Goal: Complete application form

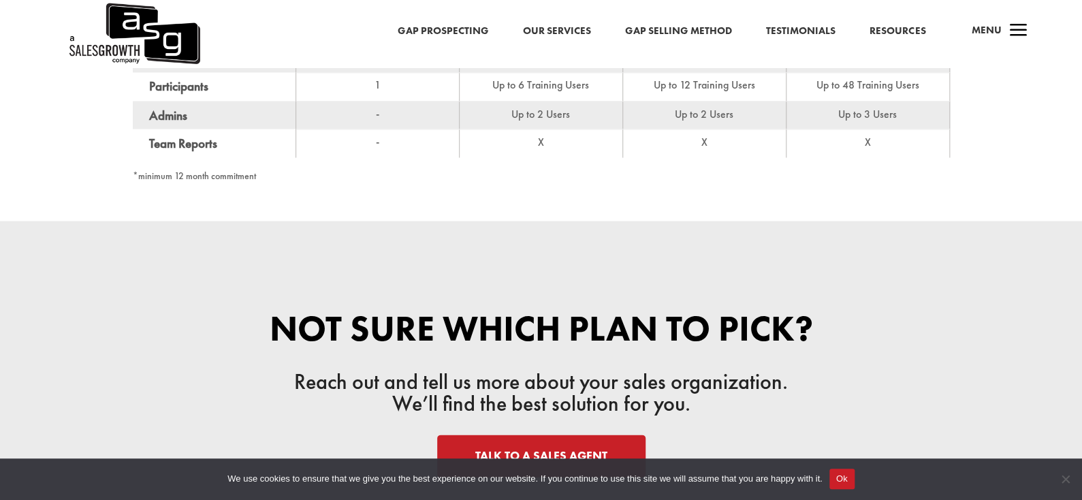
scroll to position [1090, 0]
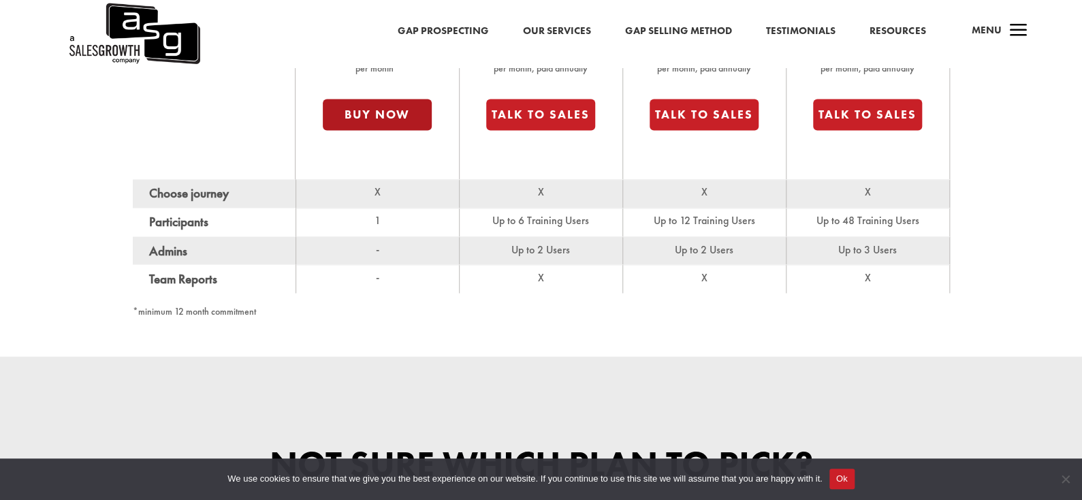
click at [405, 110] on button "Buy Now" at bounding box center [377, 114] width 109 height 31
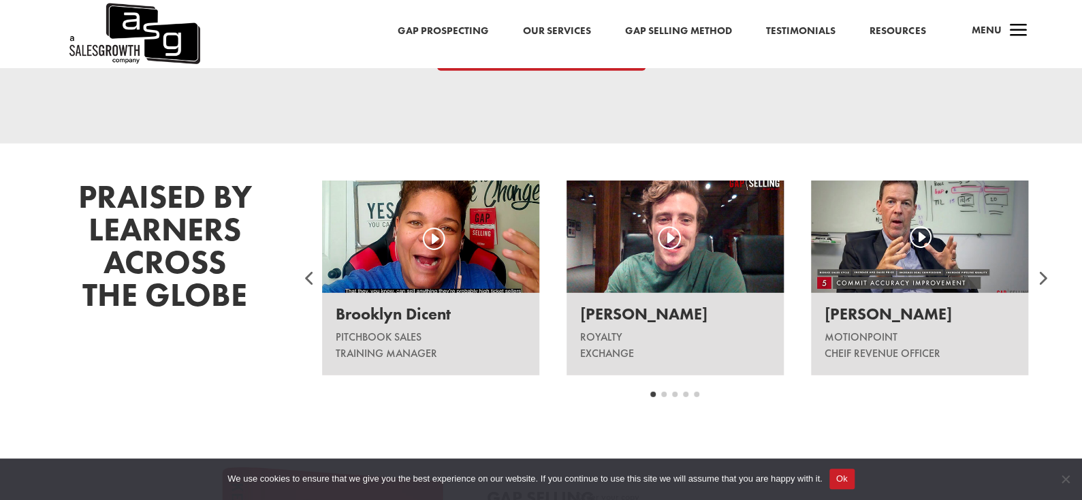
scroll to position [1812, 0]
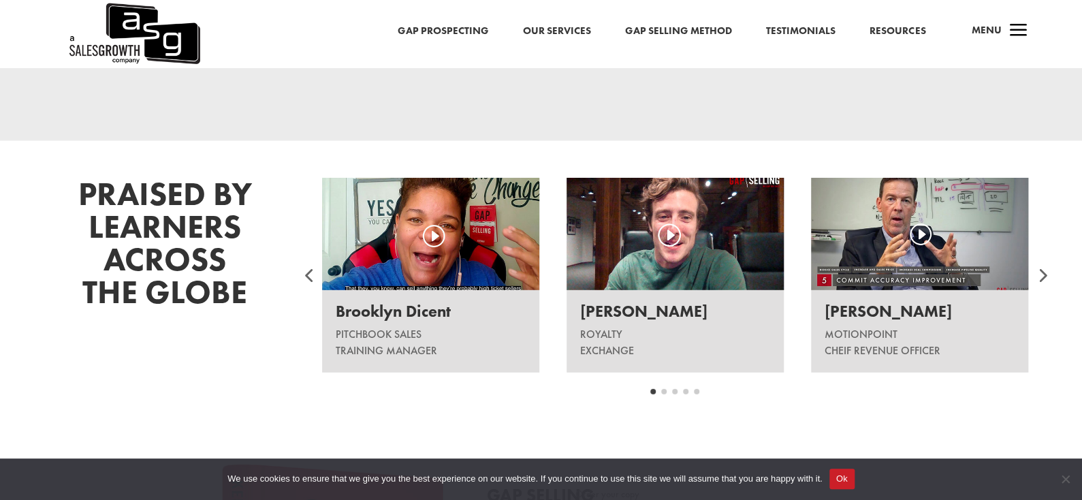
click at [555, 33] on link "Our Services" at bounding box center [557, 31] width 68 height 18
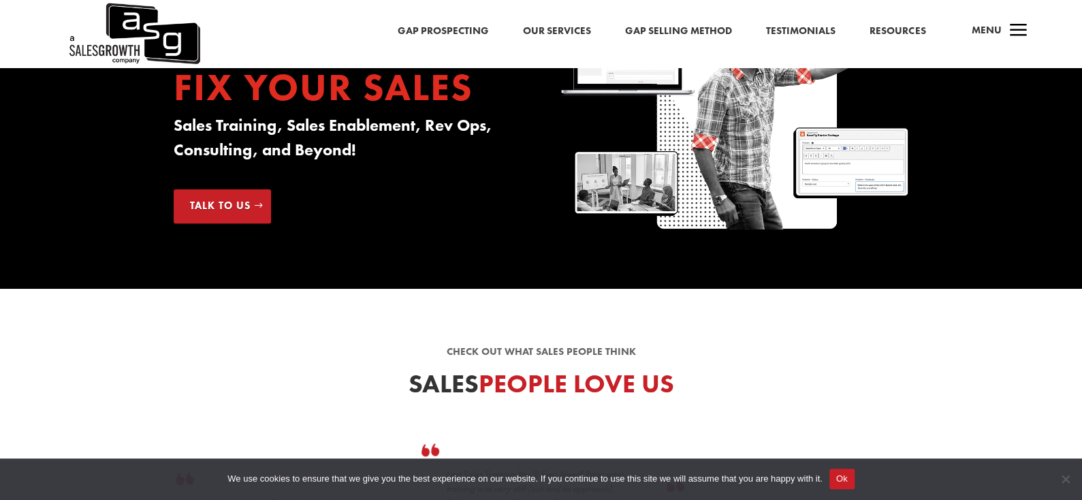
scroll to position [68, 0]
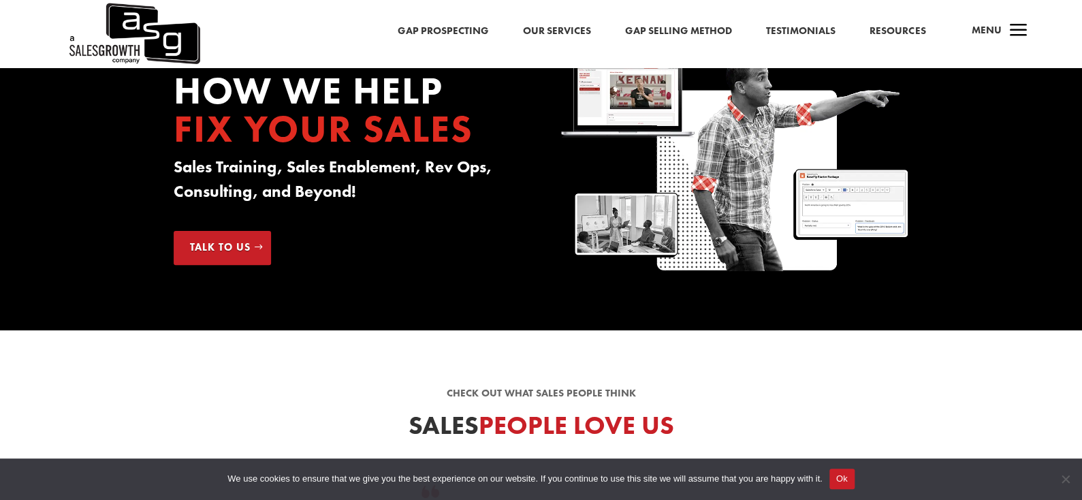
click at [230, 235] on link "Talk to Us" at bounding box center [222, 248] width 97 height 34
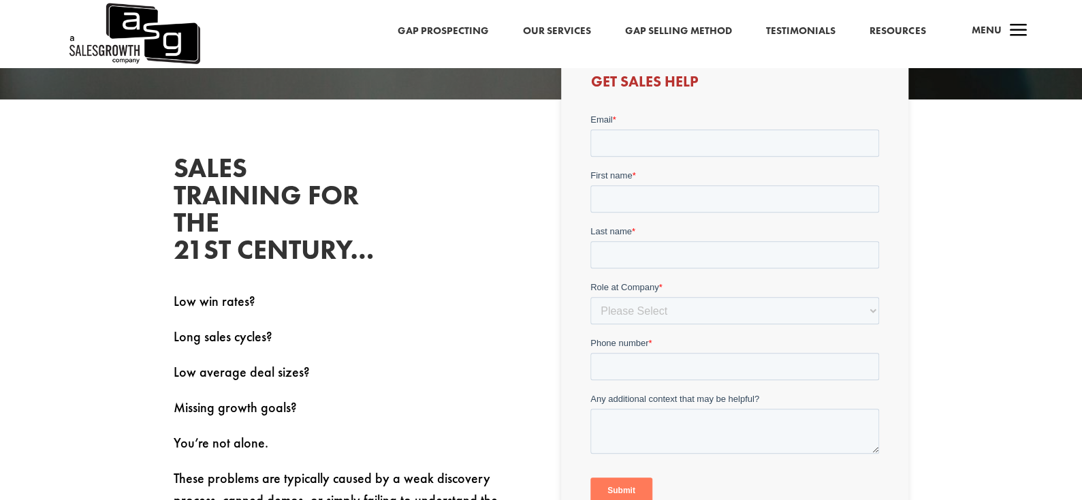
scroll to position [477, 0]
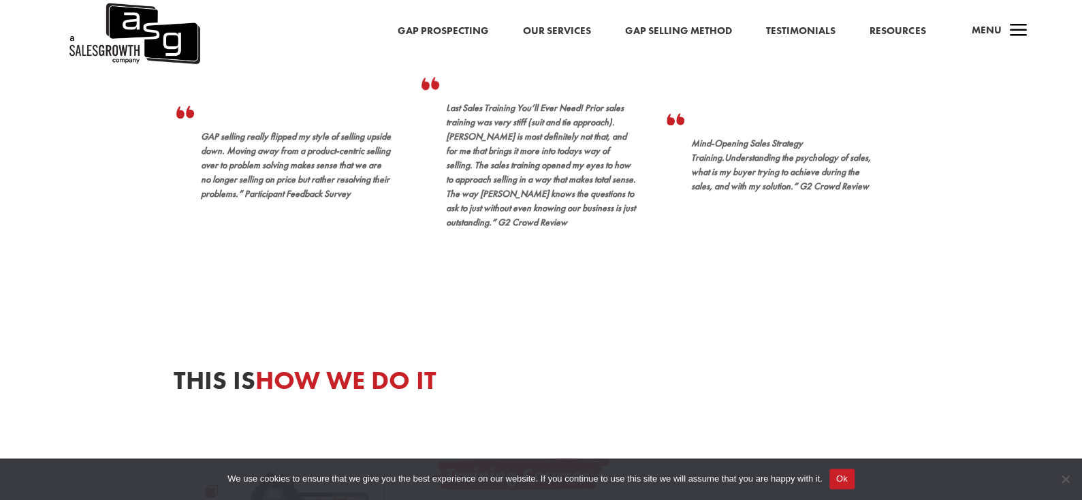
scroll to position [477, 0]
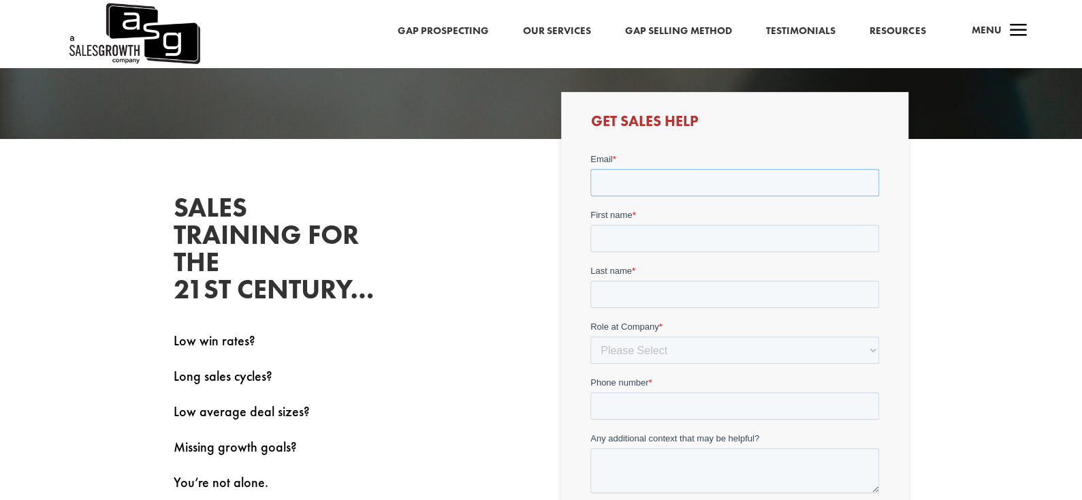
click at [644, 186] on input "Email *" at bounding box center [734, 181] width 289 height 27
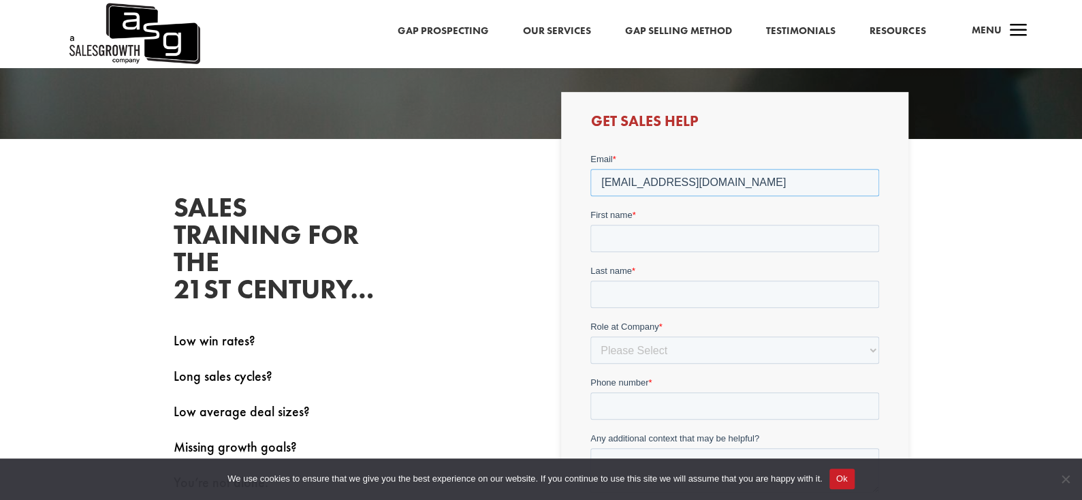
type input "Mshaaya@salesforce.com"
click at [648, 236] on input "First name *" at bounding box center [734, 237] width 289 height 27
type input "Matan"
click at [641, 285] on input "Last name *" at bounding box center [734, 293] width 289 height 27
type input "Shaaya"
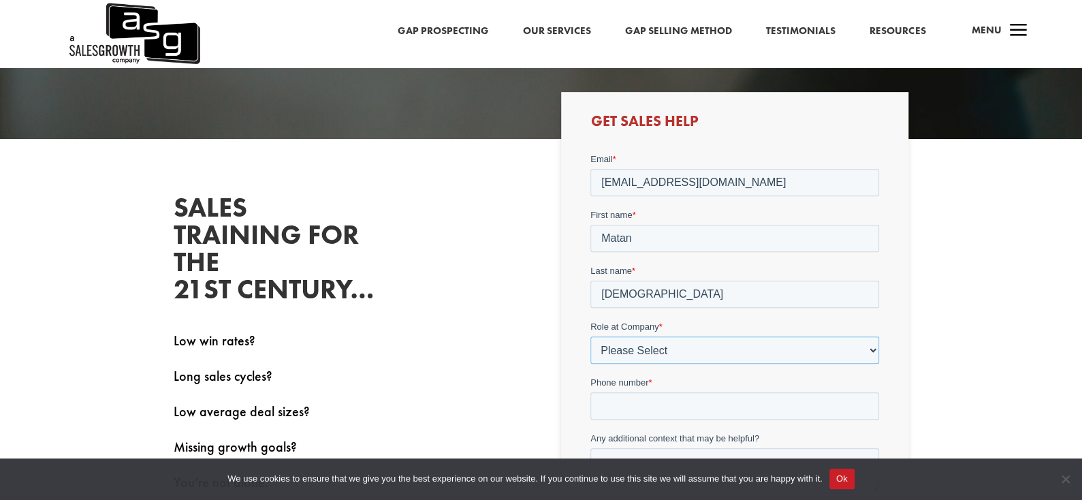
click at [668, 343] on select "Please Select C-Level (CRO, CSO, etc) Senior Leadership (VP of Sales, VP of Ena…" at bounding box center [734, 349] width 289 height 27
select select "Individual Contributor (AE, SDR, CSM, etc)"
click at [590, 336] on select "Please Select C-Level (CRO, CSO, etc) Senior Leadership (VP of Sales, VP of Ena…" at bounding box center [734, 349] width 289 height 27
click at [656, 405] on input "Phone number *" at bounding box center [734, 405] width 289 height 27
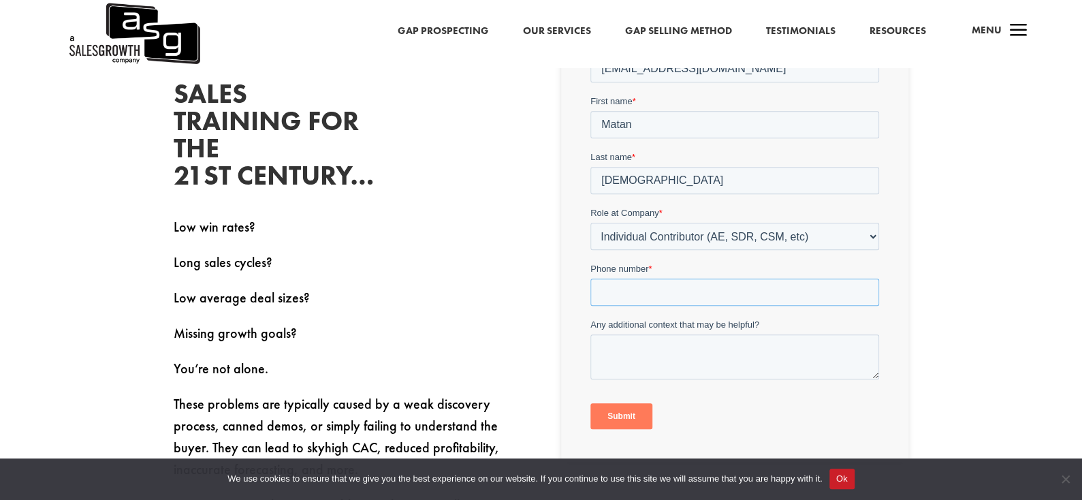
scroll to position [454, 0]
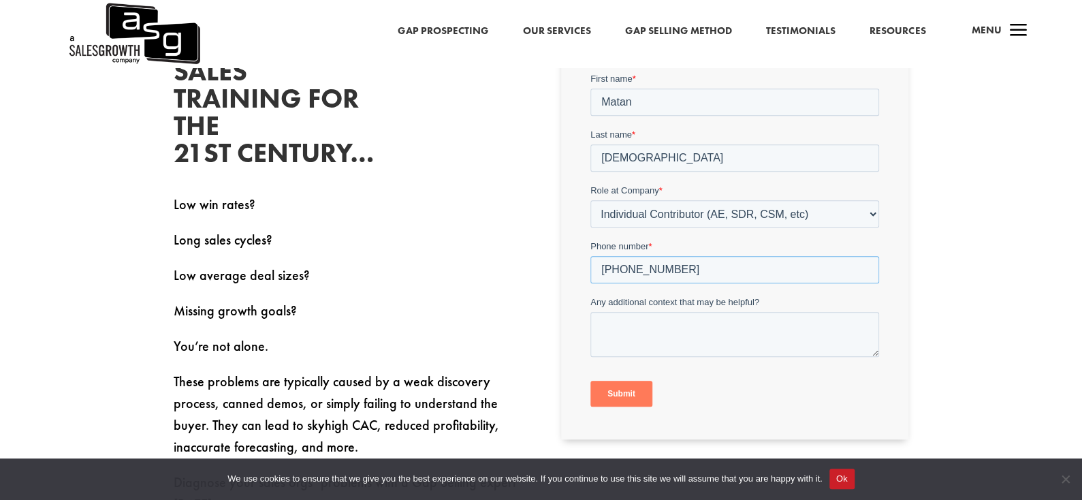
type input "+353894391031"
click at [668, 338] on textarea "Any additional context that may be helpful?" at bounding box center [734, 333] width 289 height 45
type textarea "Would like to hear about your programs"
click at [627, 387] on input "Submit" at bounding box center [621, 393] width 62 height 26
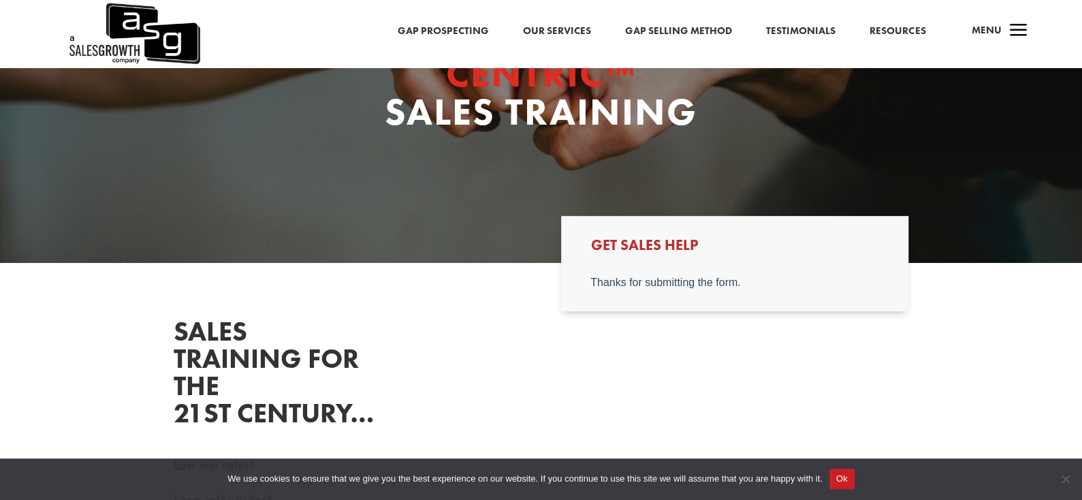
scroll to position [204, 0]
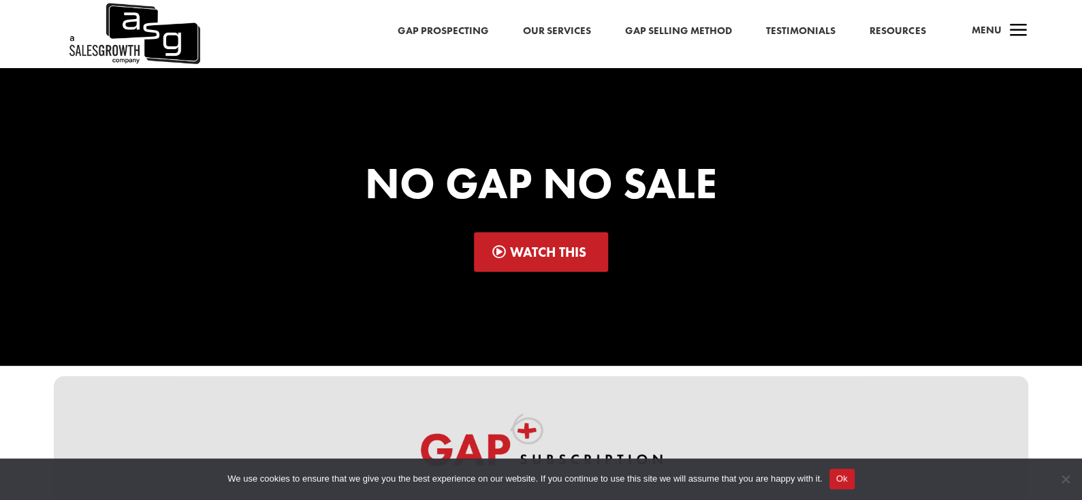
click at [1006, 26] on span "a" at bounding box center [1017, 31] width 27 height 27
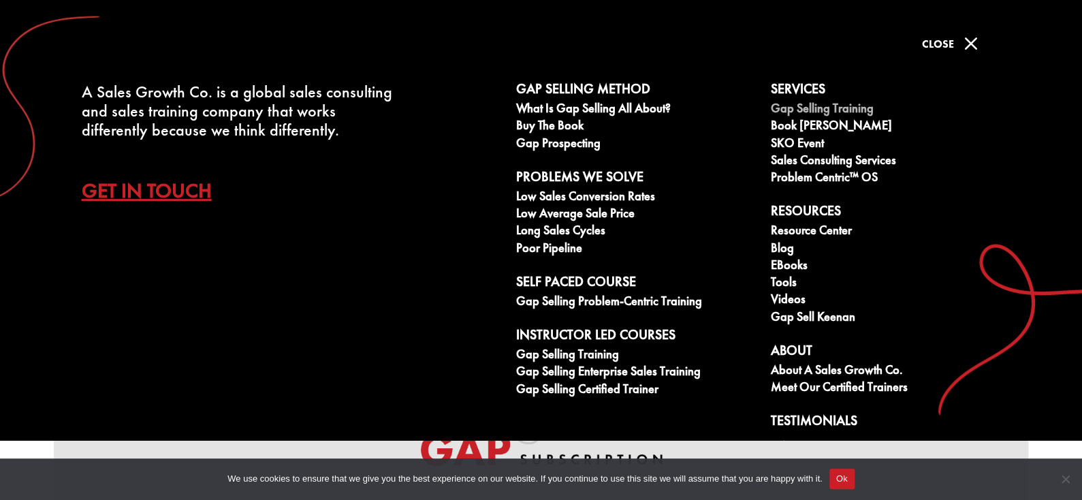
click at [812, 110] on link "Gap Selling Training" at bounding box center [889, 109] width 239 height 17
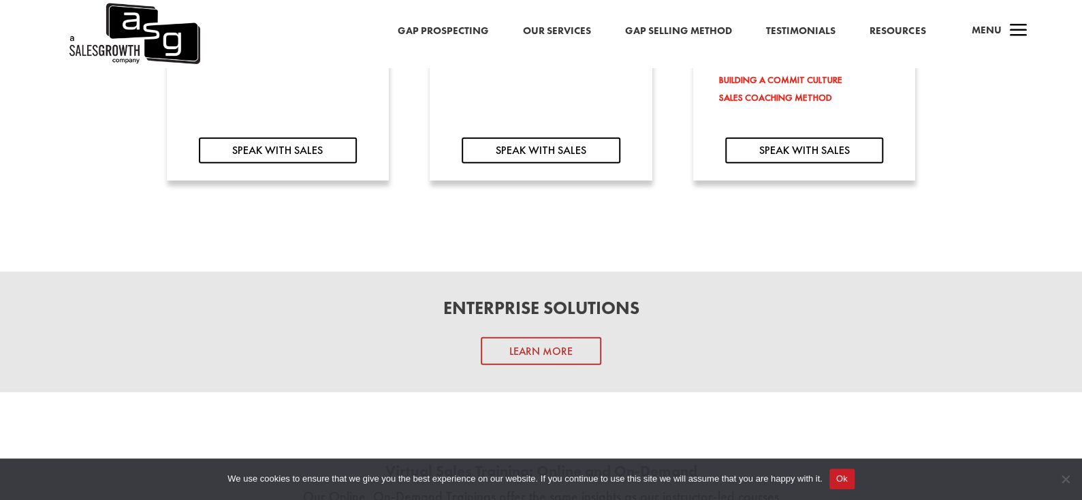
scroll to position [1498, 0]
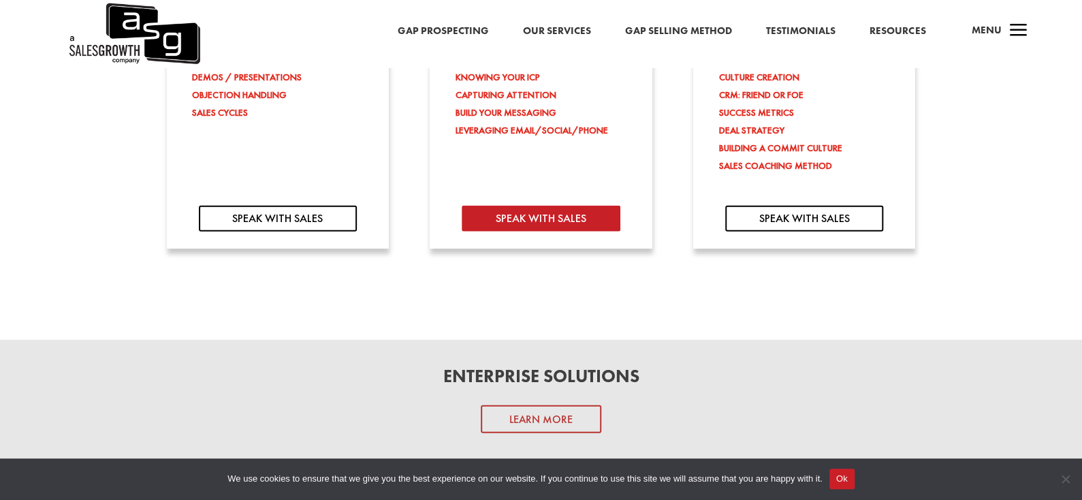
click at [550, 216] on link "SPEAK WITH SALES" at bounding box center [541, 219] width 158 height 27
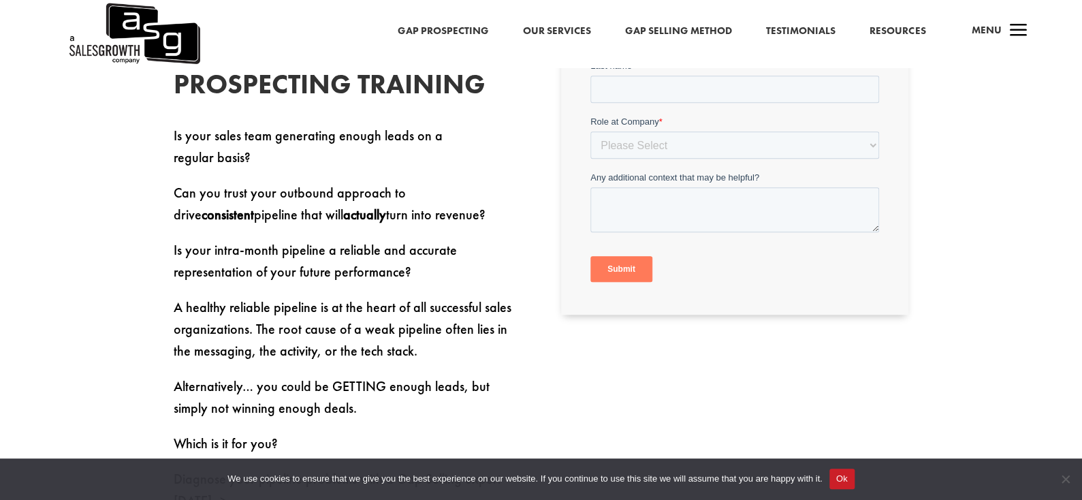
scroll to position [409, 0]
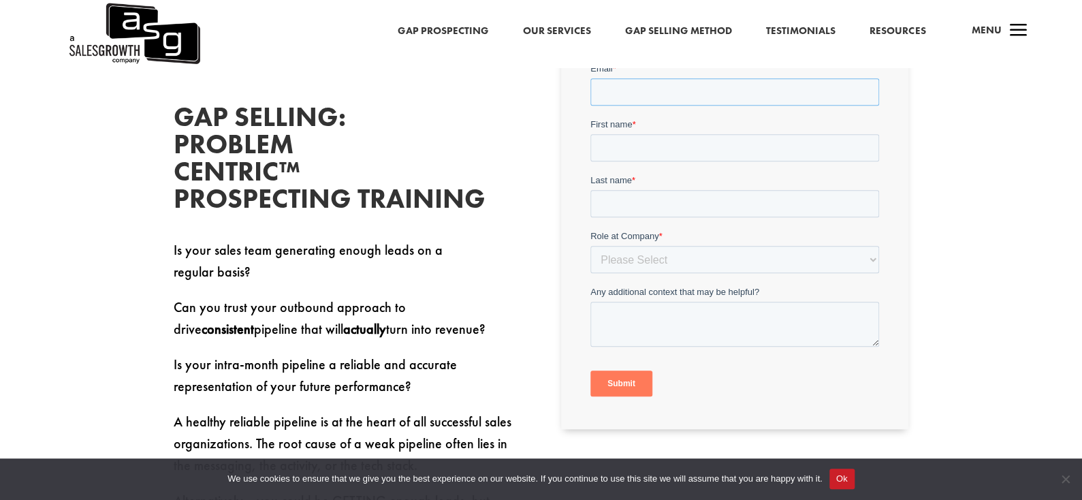
click at [652, 102] on input "Email *" at bounding box center [734, 91] width 289 height 27
type input "[EMAIL_ADDRESS][DOMAIN_NAME]"
click at [651, 144] on input "First name *" at bounding box center [734, 146] width 289 height 27
type input "Matan"
type input "[DEMOGRAPHIC_DATA]"
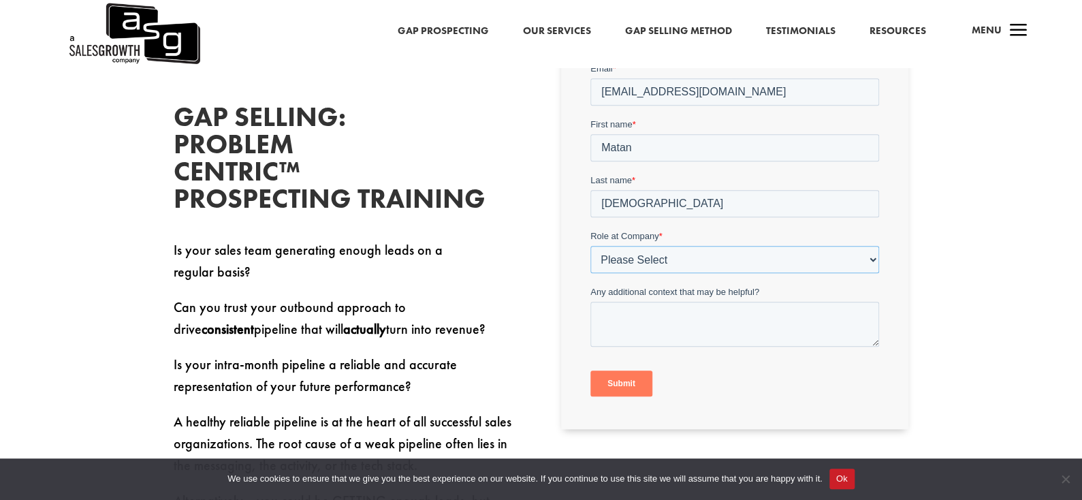
click at [643, 251] on select "Please Select C-Level (CRO, CSO, etc) Senior Leadership (VP of Sales, VP of Ena…" at bounding box center [734, 258] width 289 height 27
select select "Individual Contributor (AE, SDR, CSM, etc)"
click at [590, 245] on select "Please Select C-Level (CRO, CSO, etc) Senior Leadership (VP of Sales, VP of Ena…" at bounding box center [734, 258] width 289 height 27
click at [648, 323] on textarea "Any additional context that may be helpful?" at bounding box center [734, 323] width 289 height 45
click at [633, 381] on input "Submit" at bounding box center [621, 383] width 62 height 26
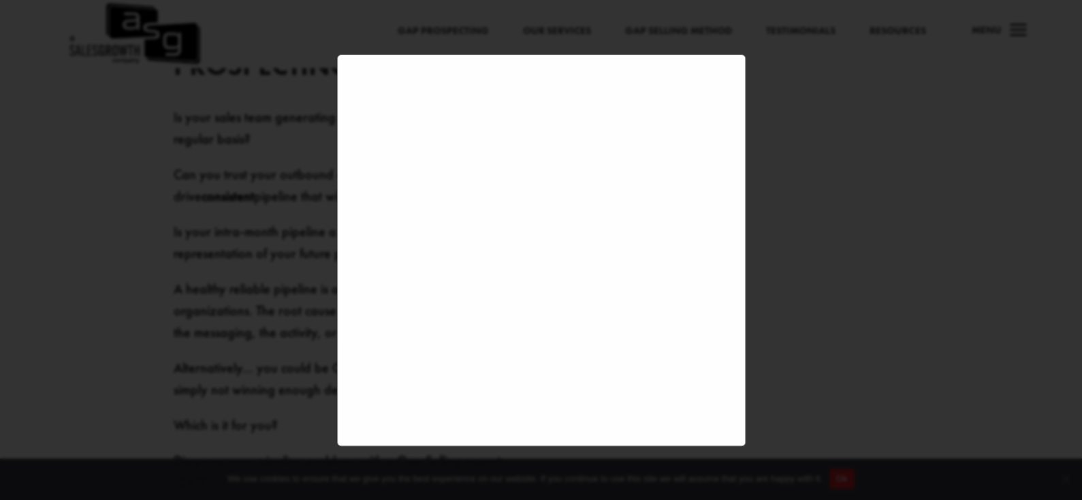
scroll to position [544, 0]
